Goal: Transaction & Acquisition: Obtain resource

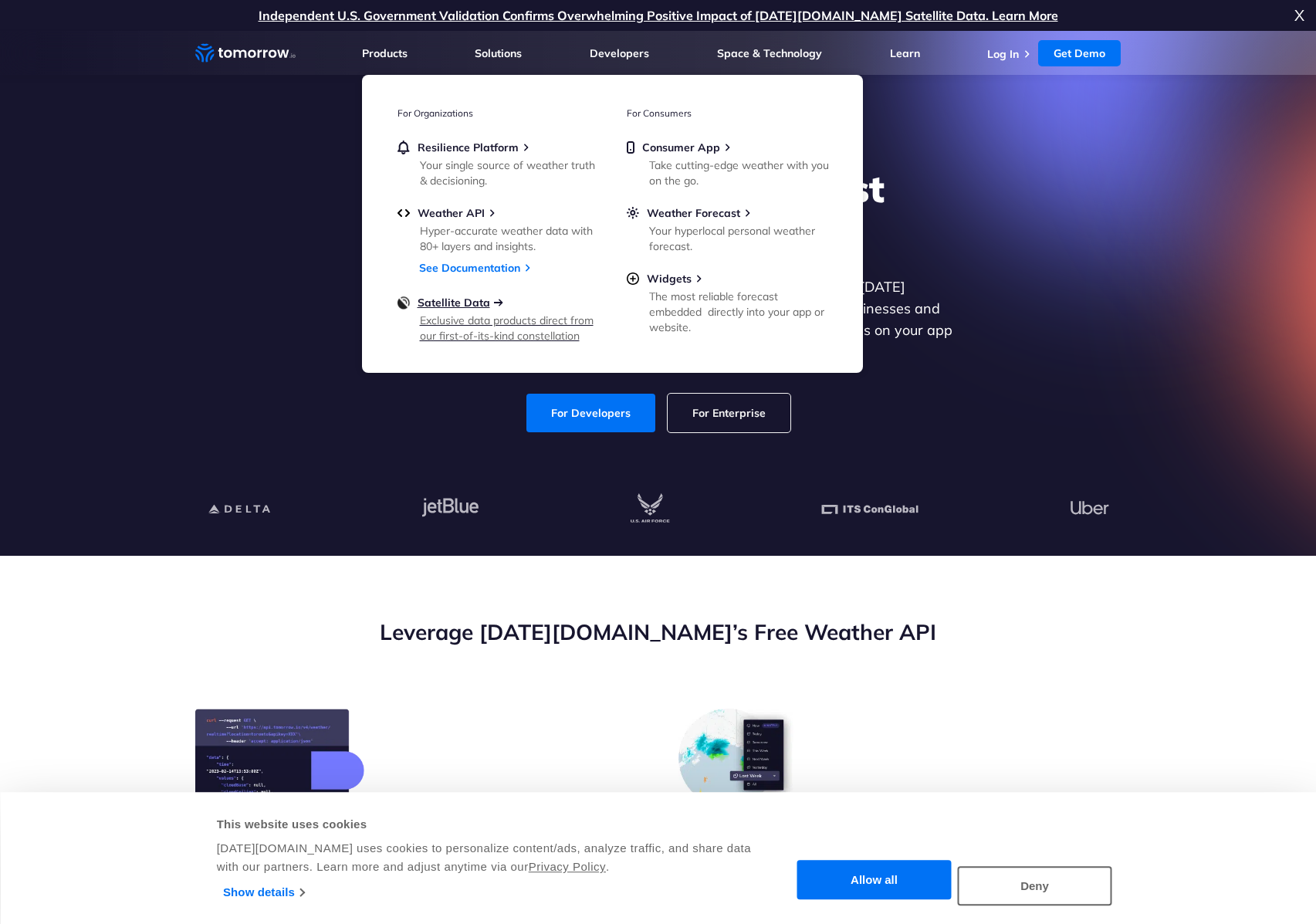
scroll to position [505, 0]
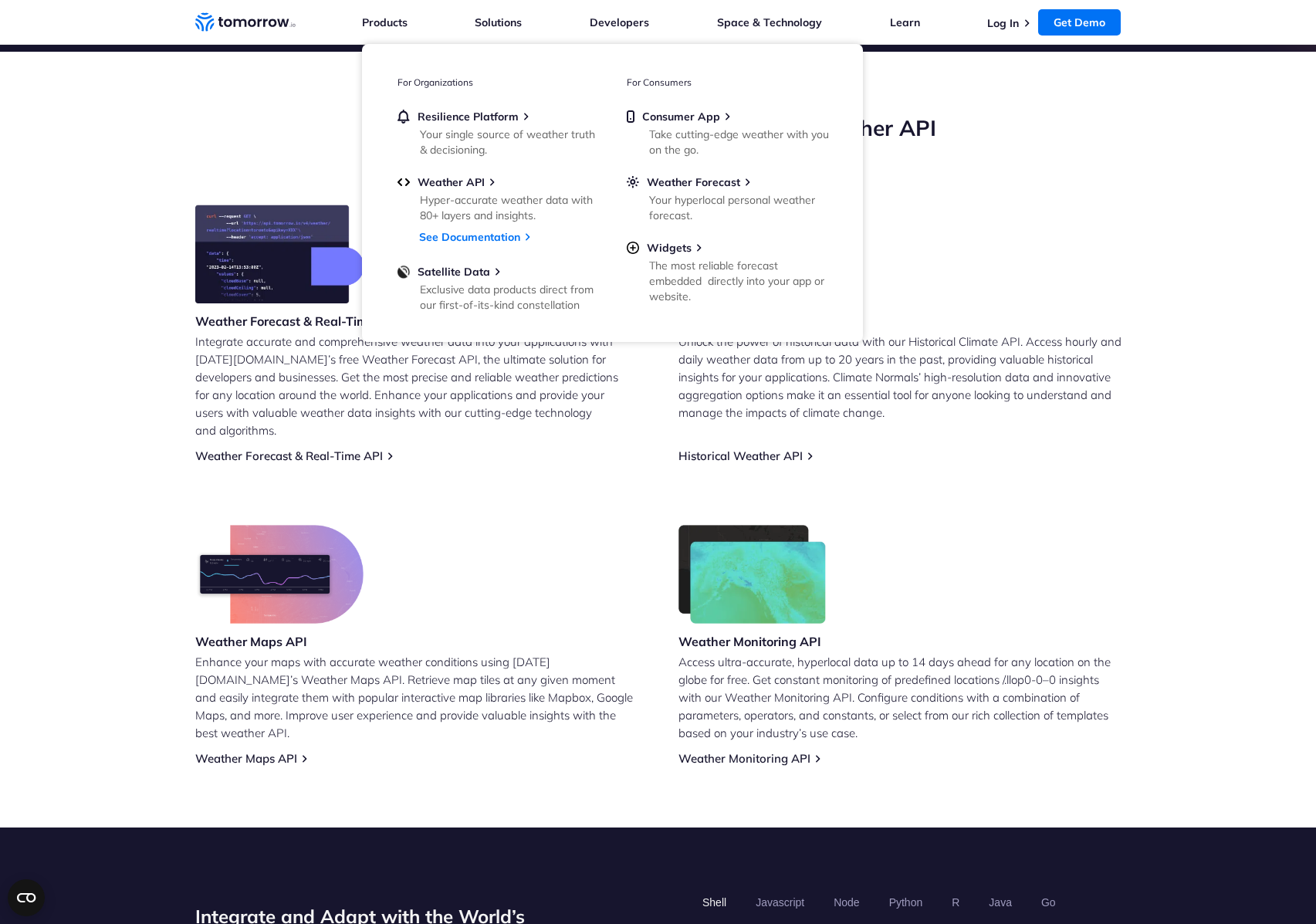
click at [93, 236] on section "Leverage Tomorrow.io’s Free Weather API Weather Forecast & Real-Time API Integr…" at bounding box center [658, 439] width 1316 height 776
click at [299, 133] on h2 "Leverage [DATE][DOMAIN_NAME]’s Free Weather API" at bounding box center [658, 127] width 927 height 29
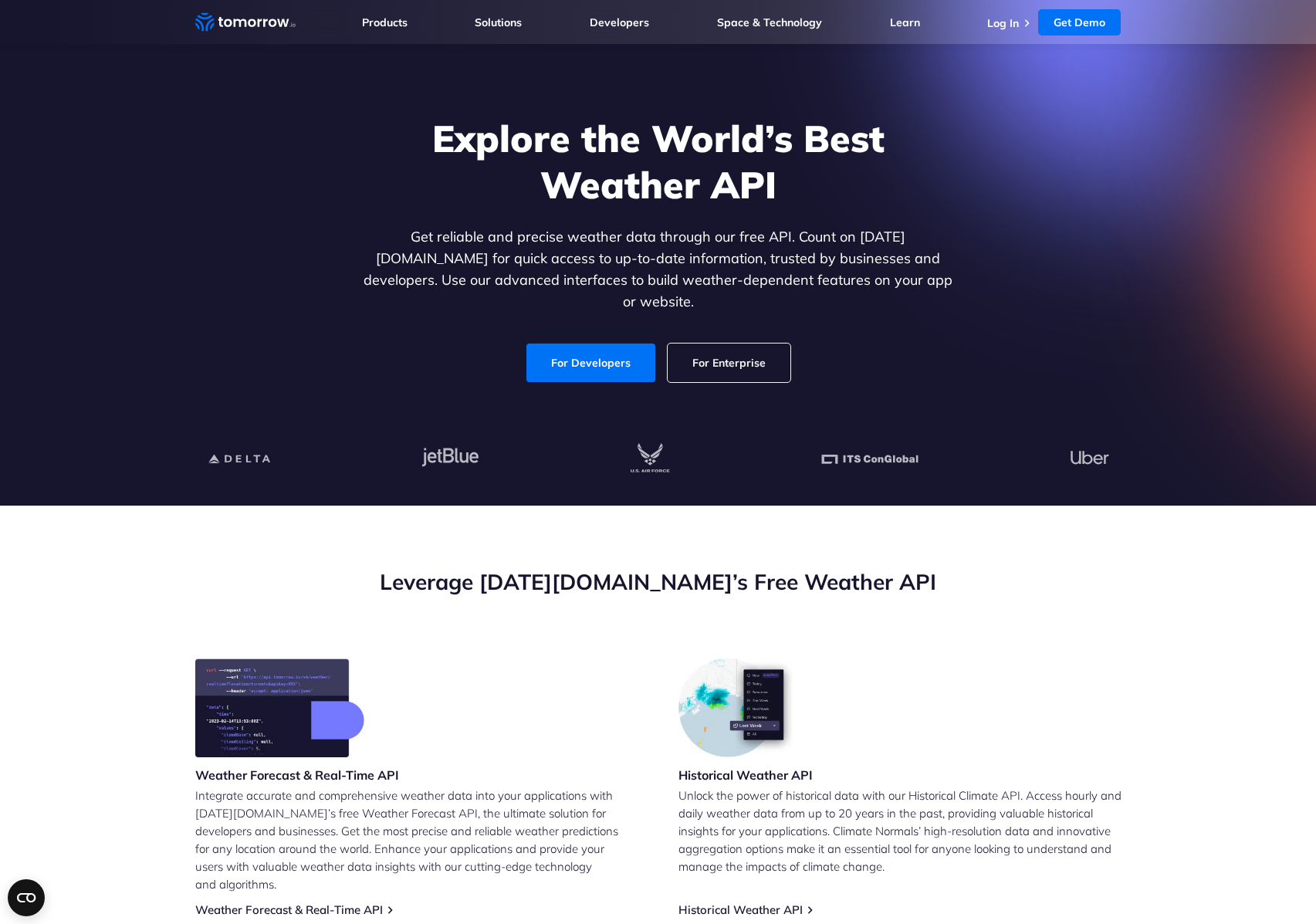
scroll to position [0, 0]
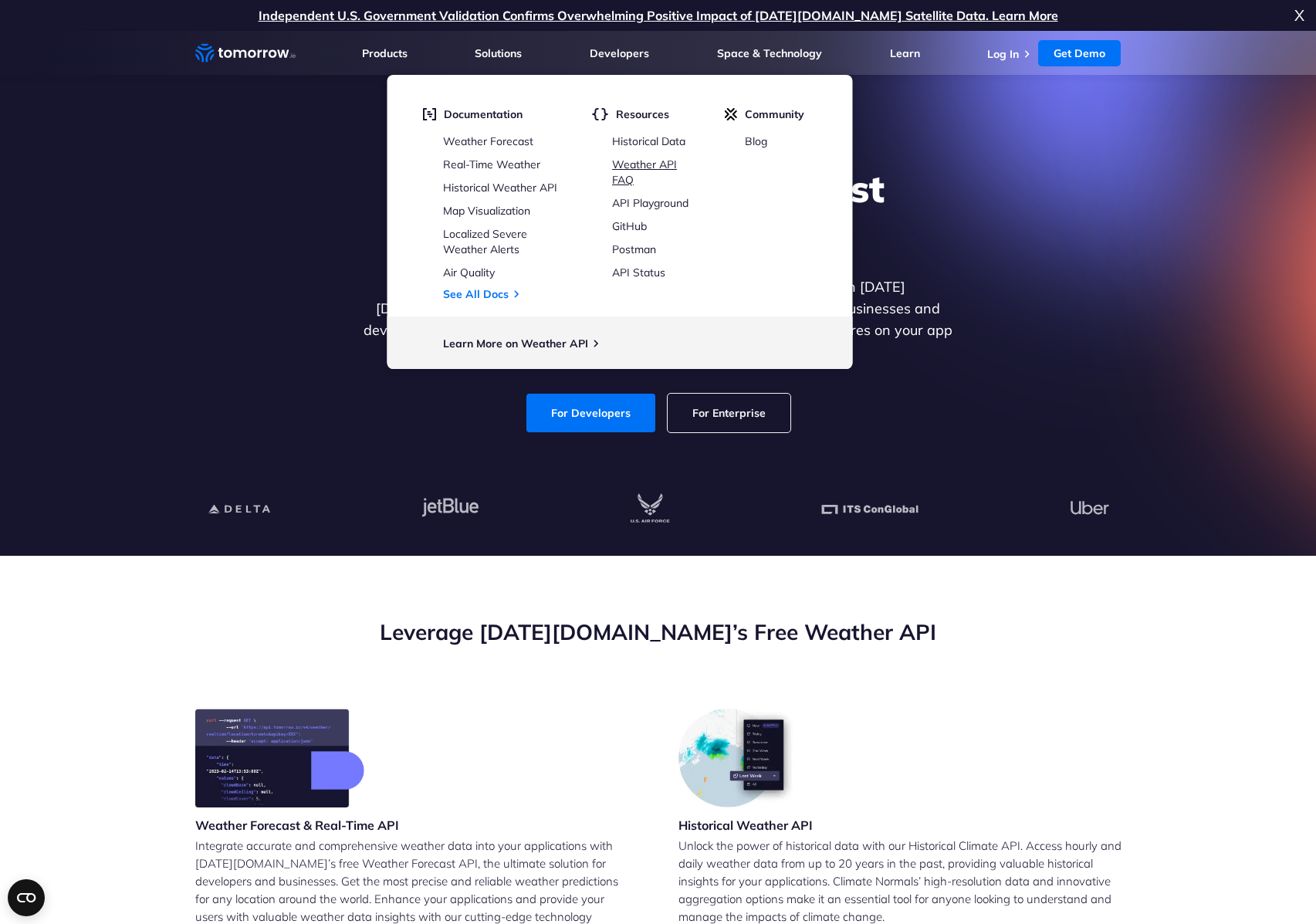
click at [652, 165] on link "Weather API FAQ" at bounding box center [644, 172] width 65 height 29
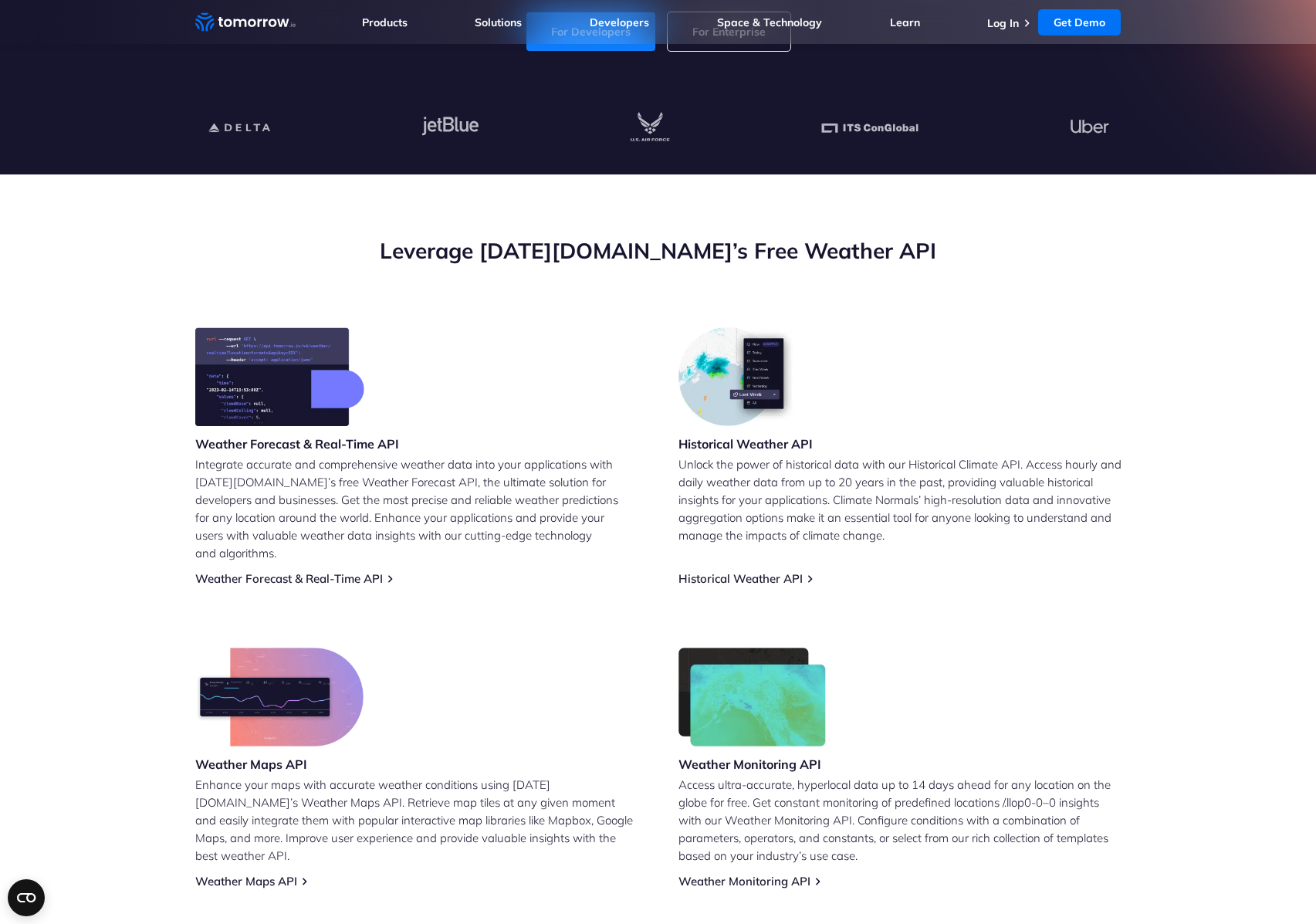
scroll to position [394, 0]
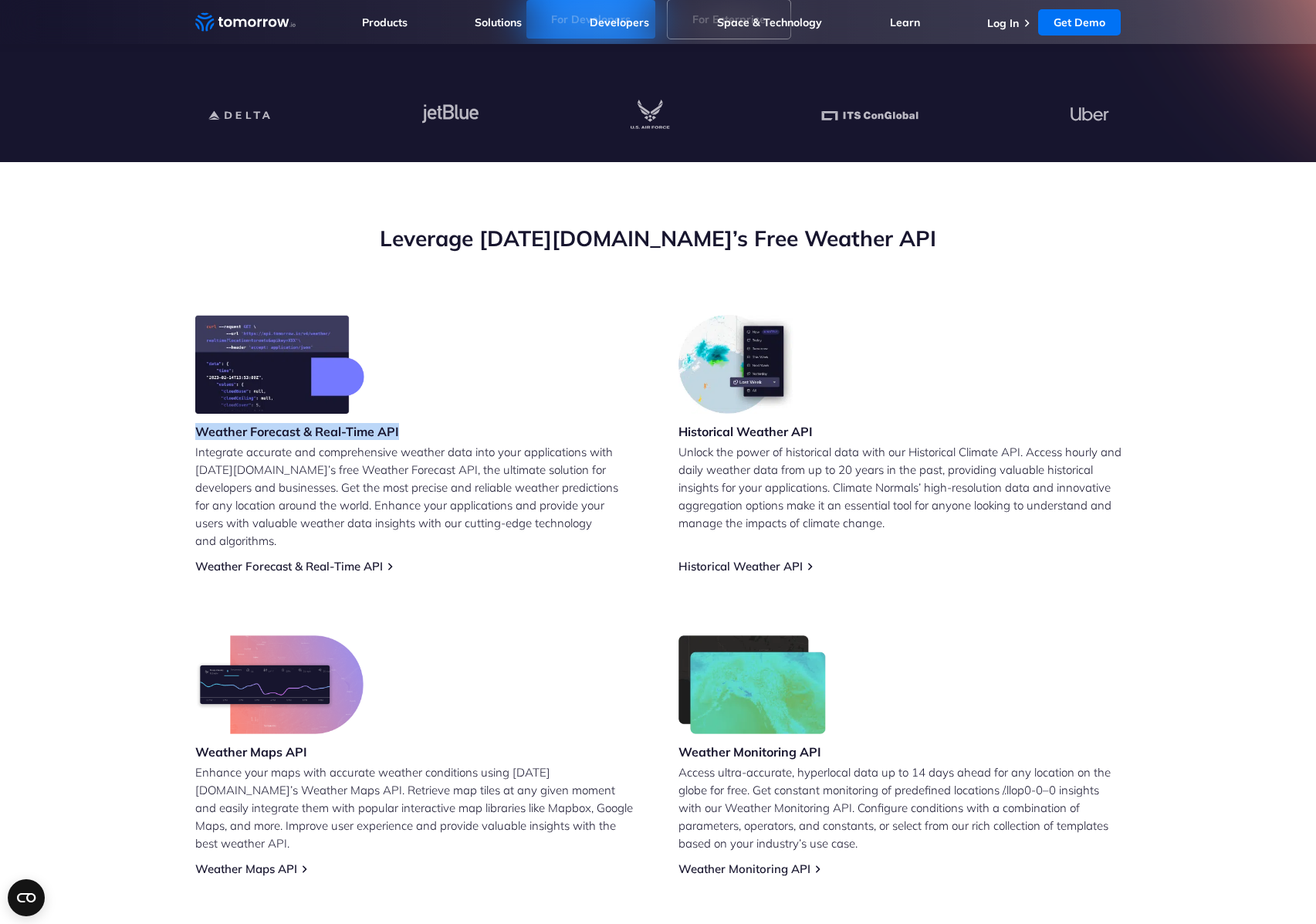
drag, startPoint x: 198, startPoint y: 430, endPoint x: 410, endPoint y: 425, distance: 212.1
click at [410, 425] on div "Weather Forecast & Real-Time API Integrate accurate and comprehensive weather d…" at bounding box center [416, 444] width 443 height 259
drag, startPoint x: 192, startPoint y: 734, endPoint x: 325, endPoint y: 726, distance: 133.2
click at [317, 733] on section "Leverage Tomorrow.io’s Free Weather API Weather Forecast & Real-Time API Integr…" at bounding box center [658, 550] width 1316 height 776
click at [371, 558] on link "Weather Forecast & Real-Time API" at bounding box center [289, 565] width 188 height 15
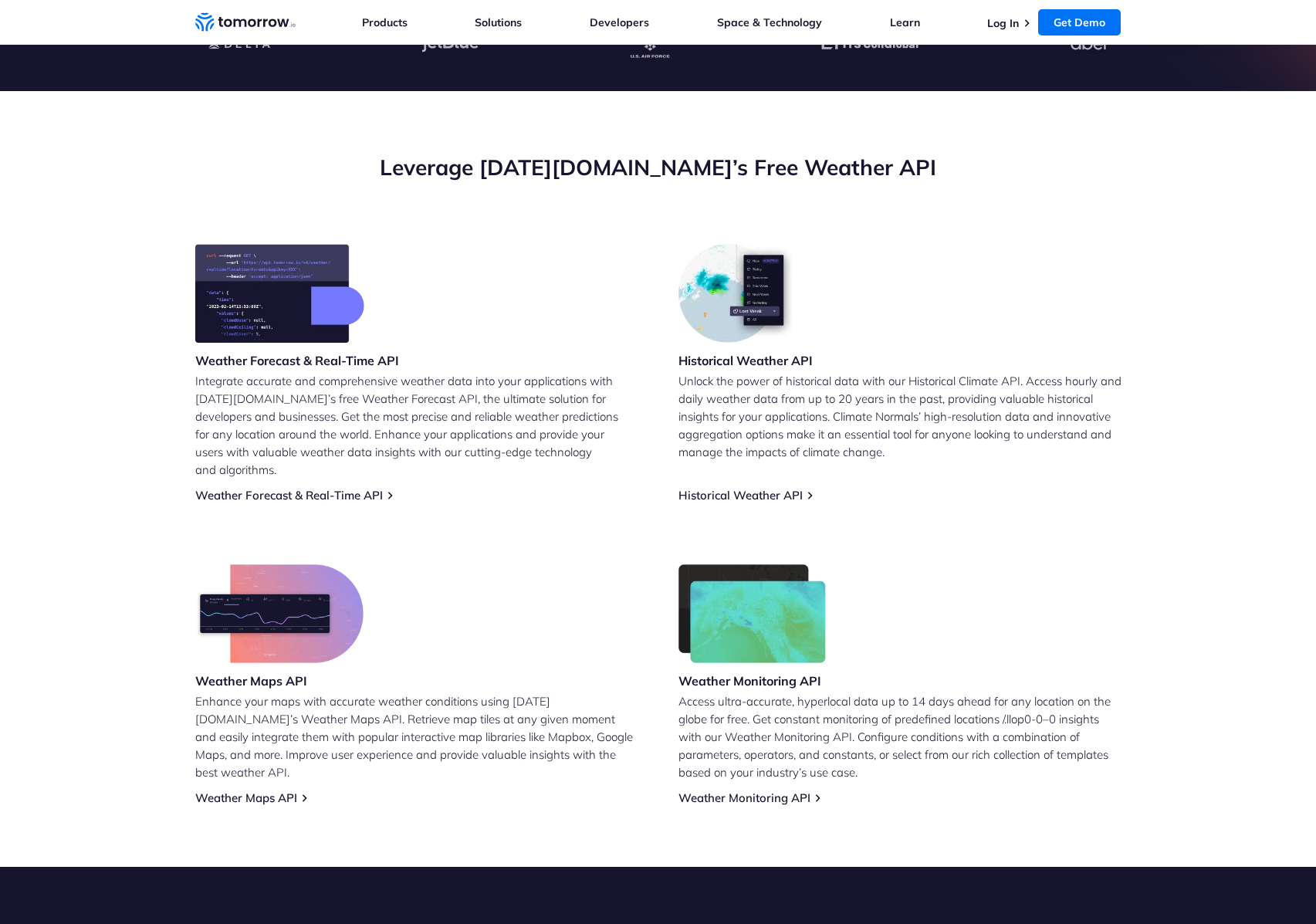
scroll to position [521, 0]
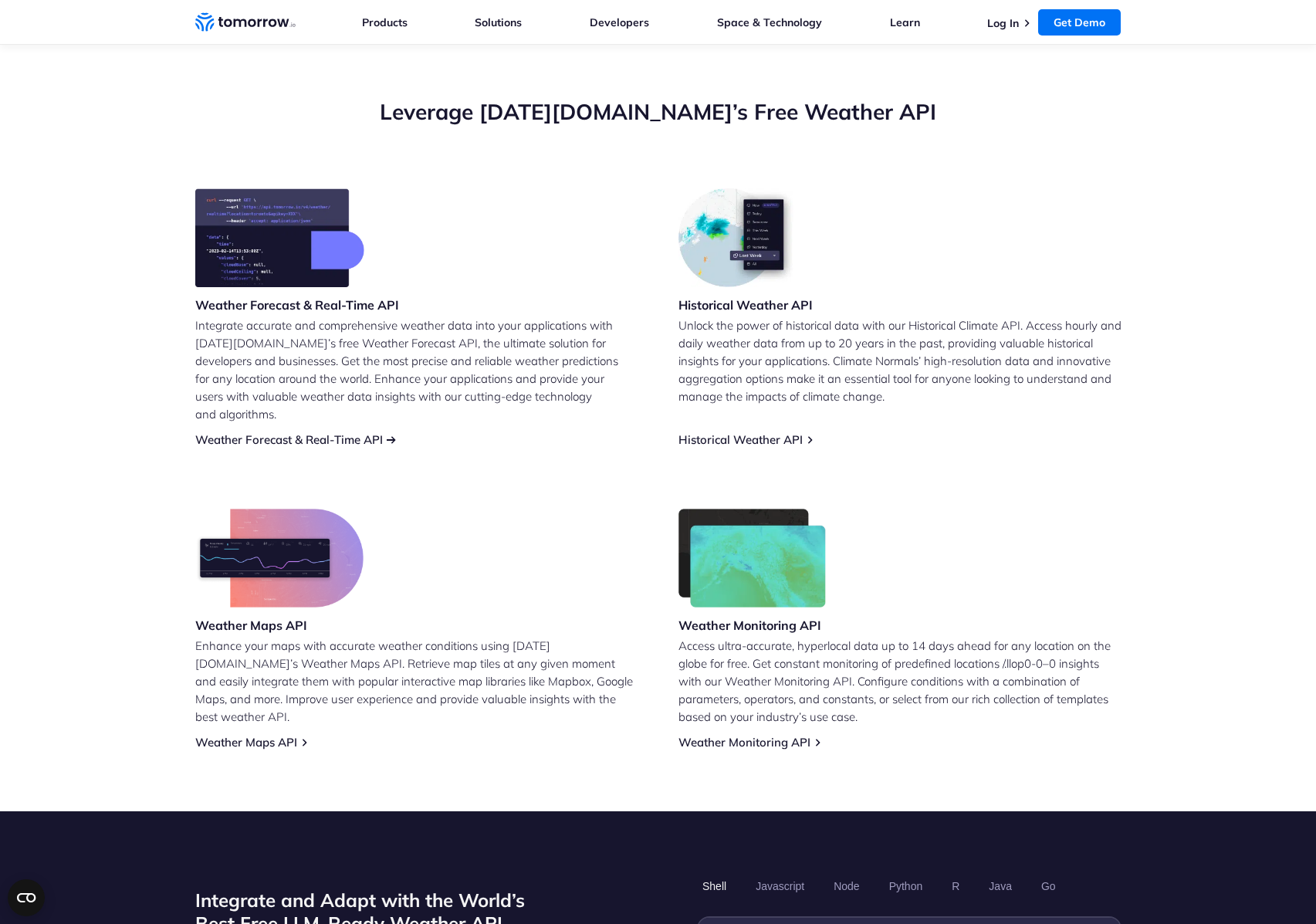
click at [359, 432] on link "Weather Forecast & Real-Time API" at bounding box center [289, 439] width 188 height 15
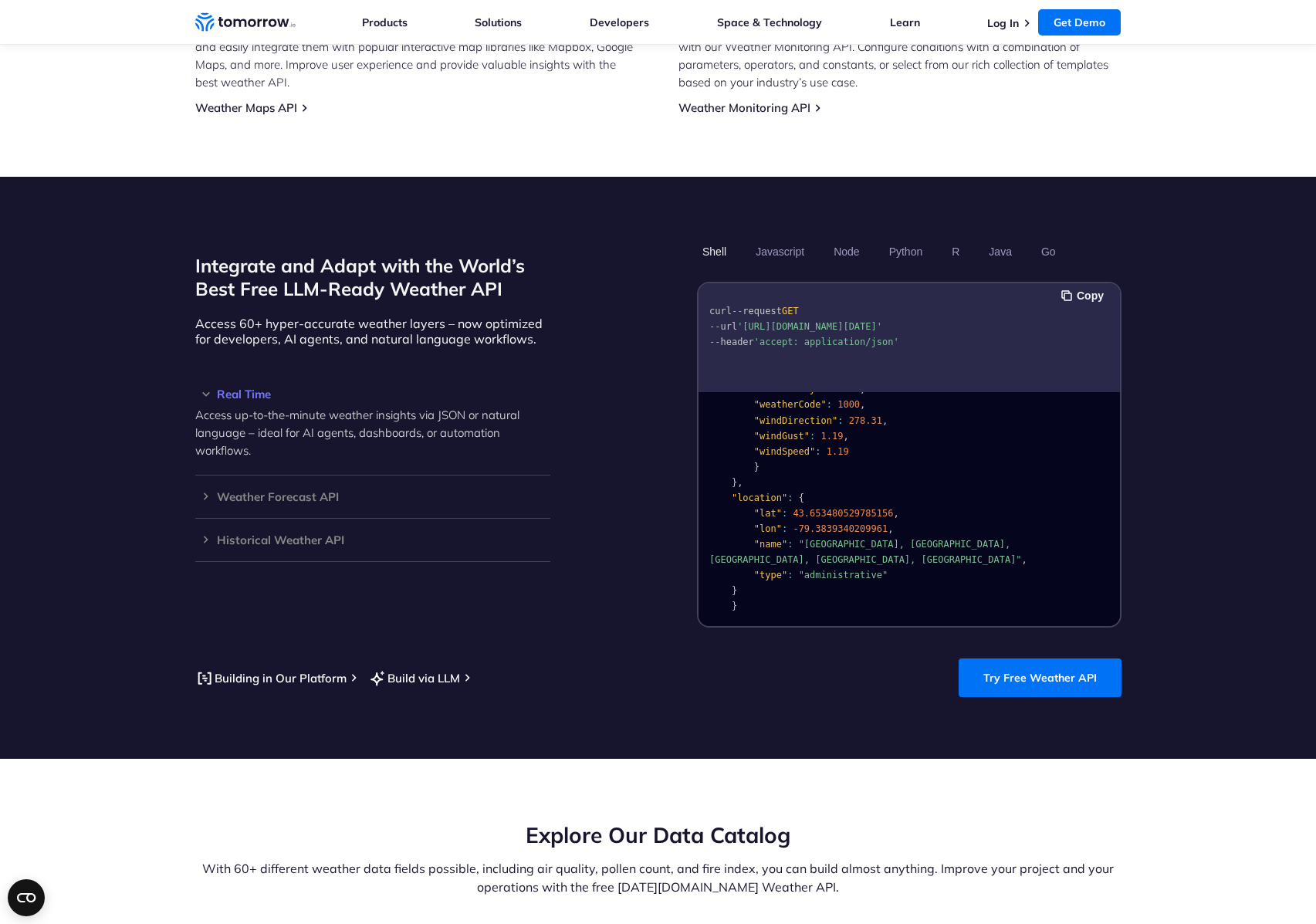
scroll to position [325, 0]
click at [1059, 658] on link "Try Free Weather API" at bounding box center [1041, 678] width 163 height 39
